Goal: Information Seeking & Learning: Learn about a topic

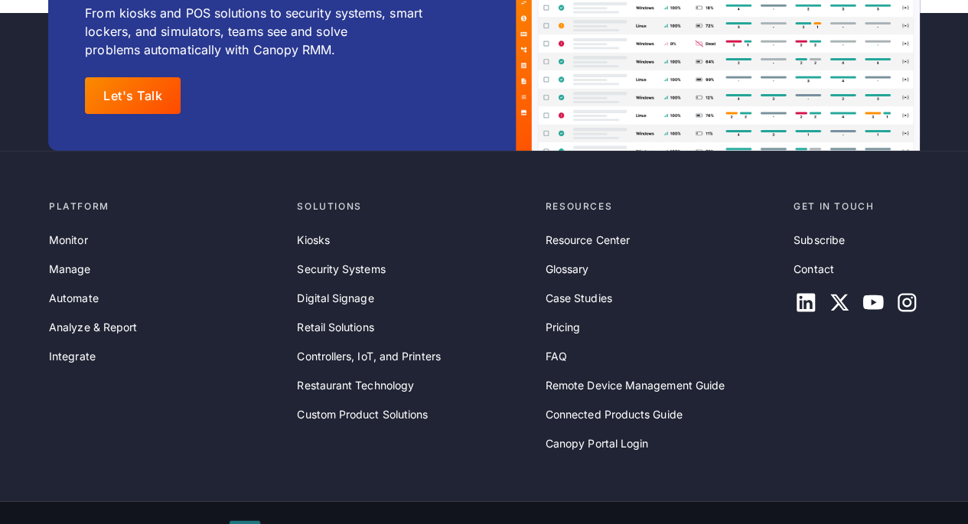
scroll to position [2958, 0]
click at [565, 293] on link "Case Studies" at bounding box center [578, 297] width 67 height 17
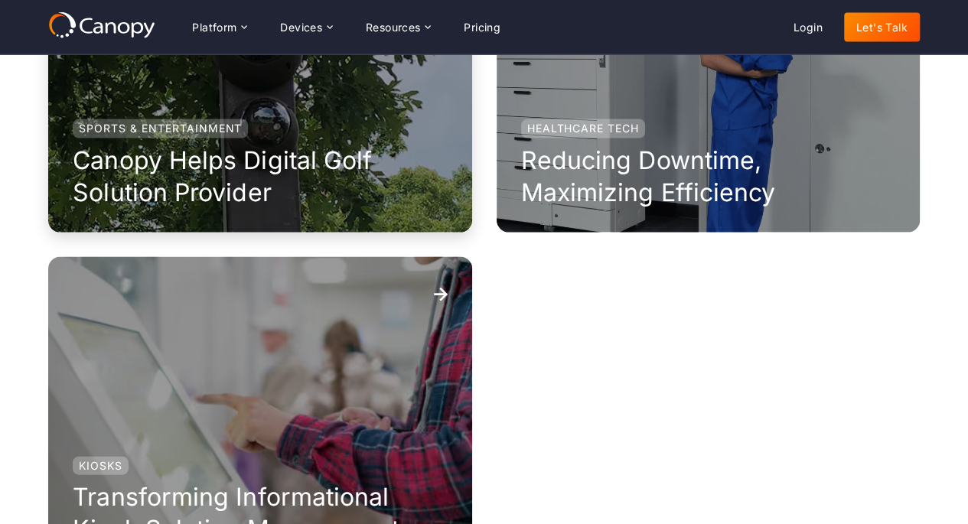
scroll to position [1530, 0]
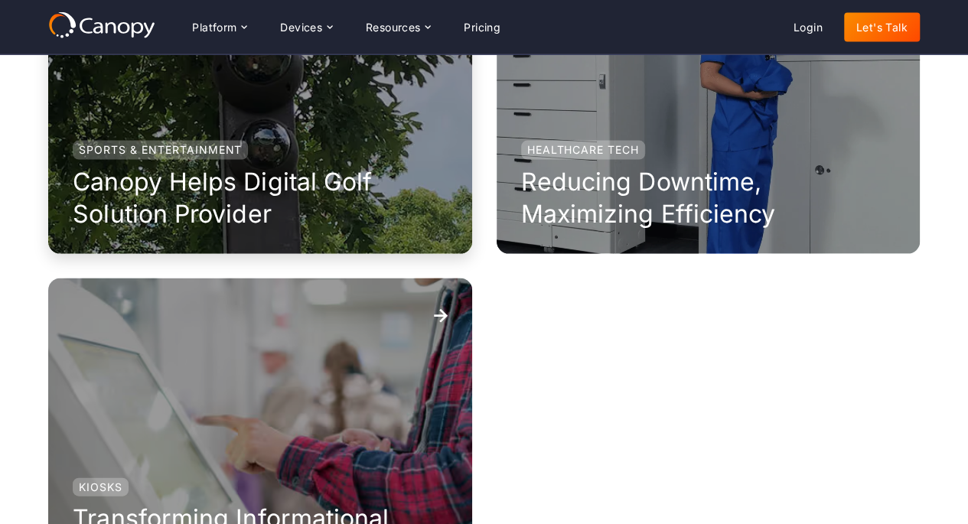
click at [272, 141] on div "Sports & Entertainment Canopy Helps Digital Golf Solution Provider" at bounding box center [260, 185] width 374 height 89
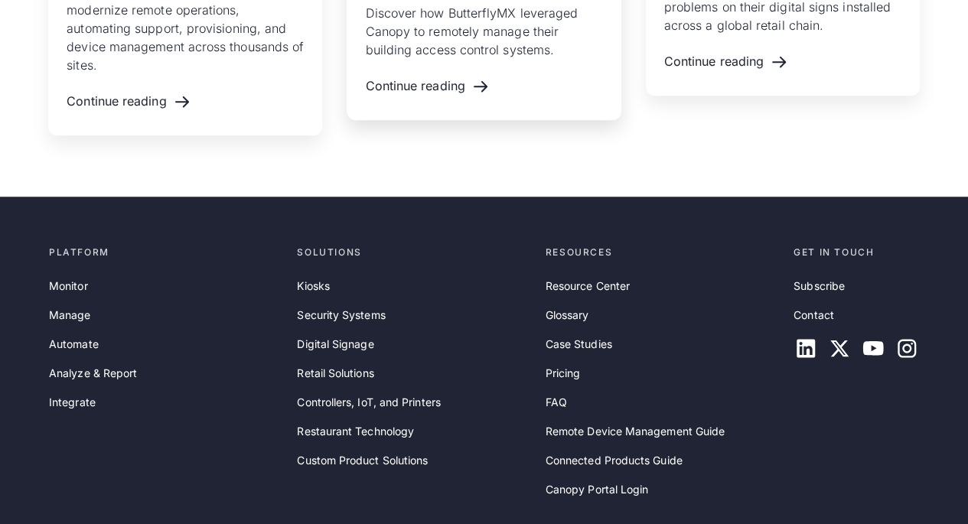
scroll to position [3468, 0]
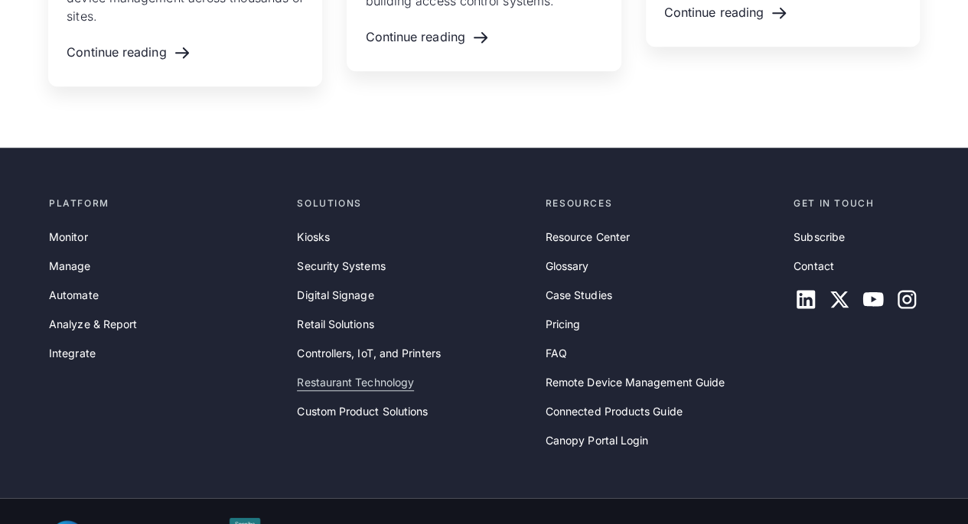
click at [383, 391] on link "Restaurant Technology" at bounding box center [355, 382] width 117 height 17
